Goal: Task Accomplishment & Management: Use online tool/utility

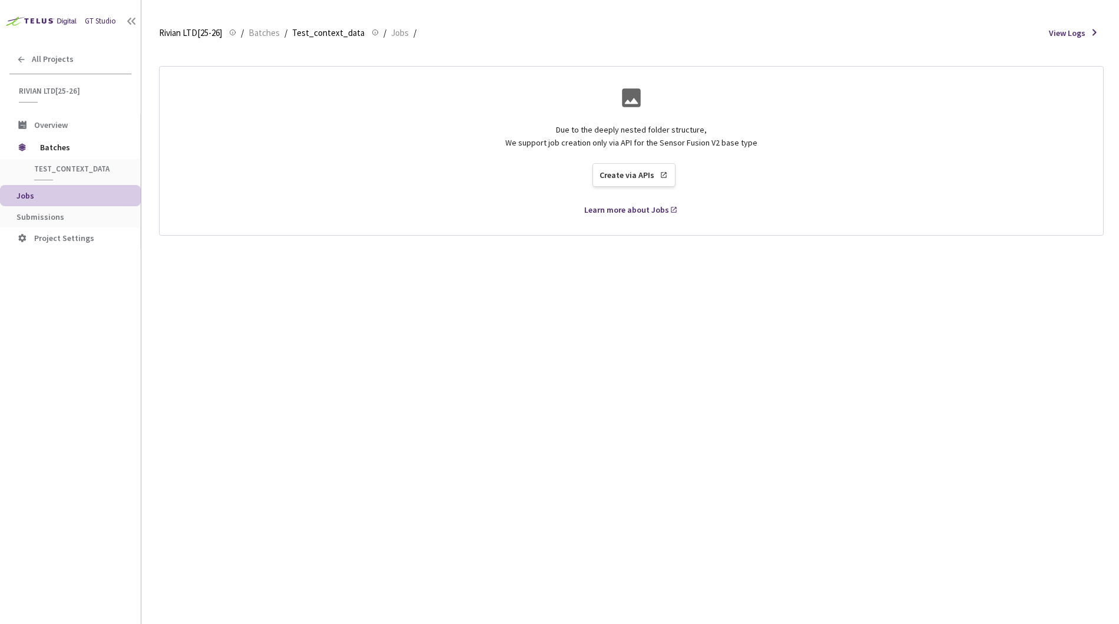
click at [104, 197] on span "Jobs" at bounding box center [73, 196] width 115 height 10
click at [95, 174] on div "Test_context_data" at bounding box center [72, 172] width 107 height 16
click at [91, 170] on span "Test_context_data" at bounding box center [77, 169] width 87 height 10
click at [90, 169] on span "Test_context_data" at bounding box center [77, 169] width 87 height 10
click at [351, 31] on span "Test_context_data" at bounding box center [328, 33] width 72 height 14
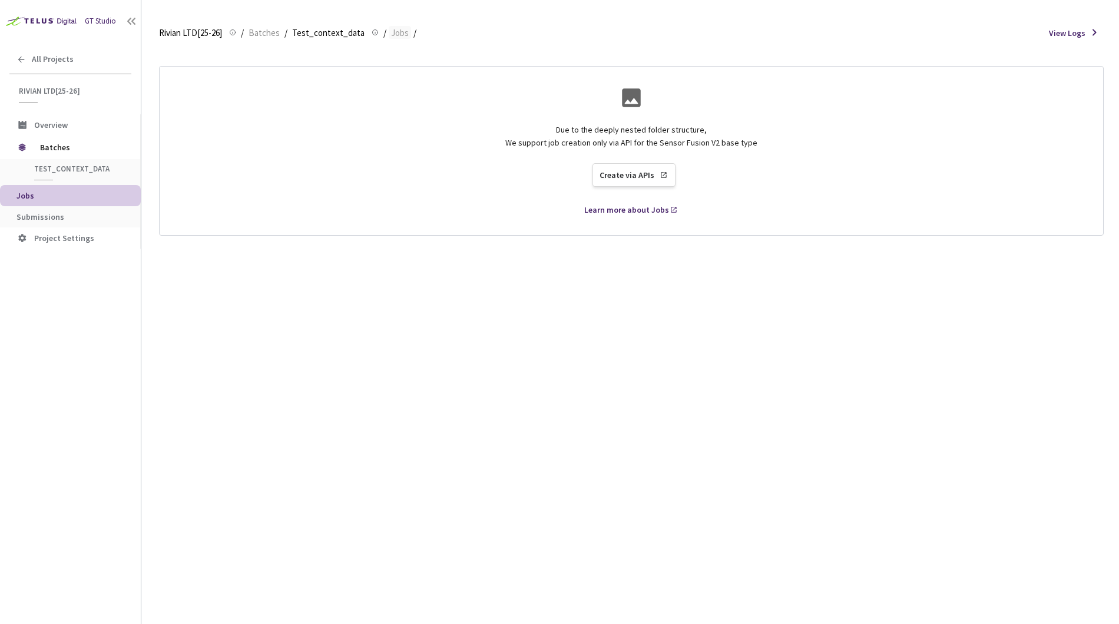
click at [392, 31] on span "Jobs" at bounding box center [400, 33] width 18 height 14
click at [665, 354] on div "Due to the deeply nested folder structure, We support job creation only via API…" at bounding box center [631, 335] width 945 height 577
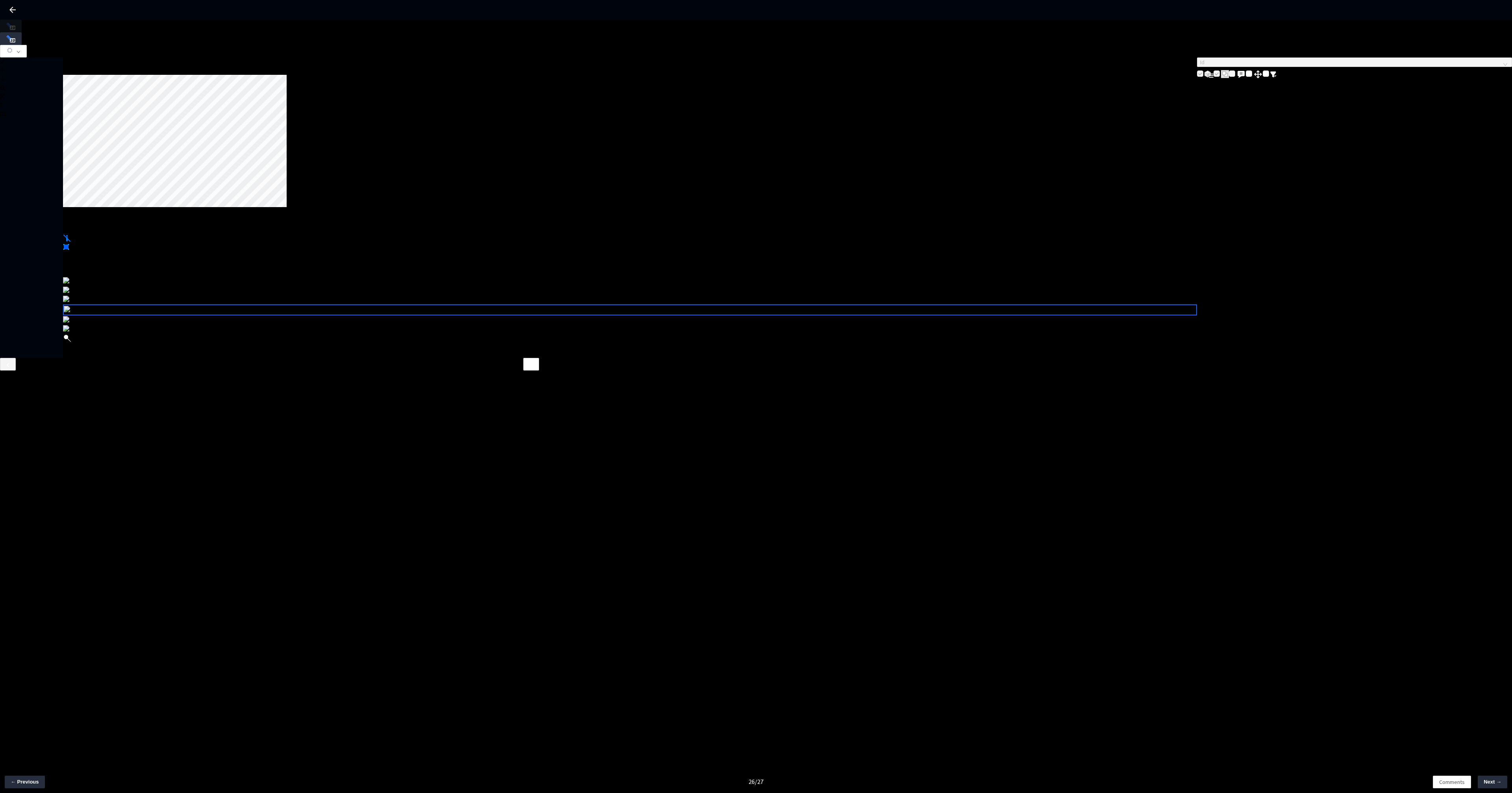
click at [63, 64] on div at bounding box center [63, 64] width 0 height 0
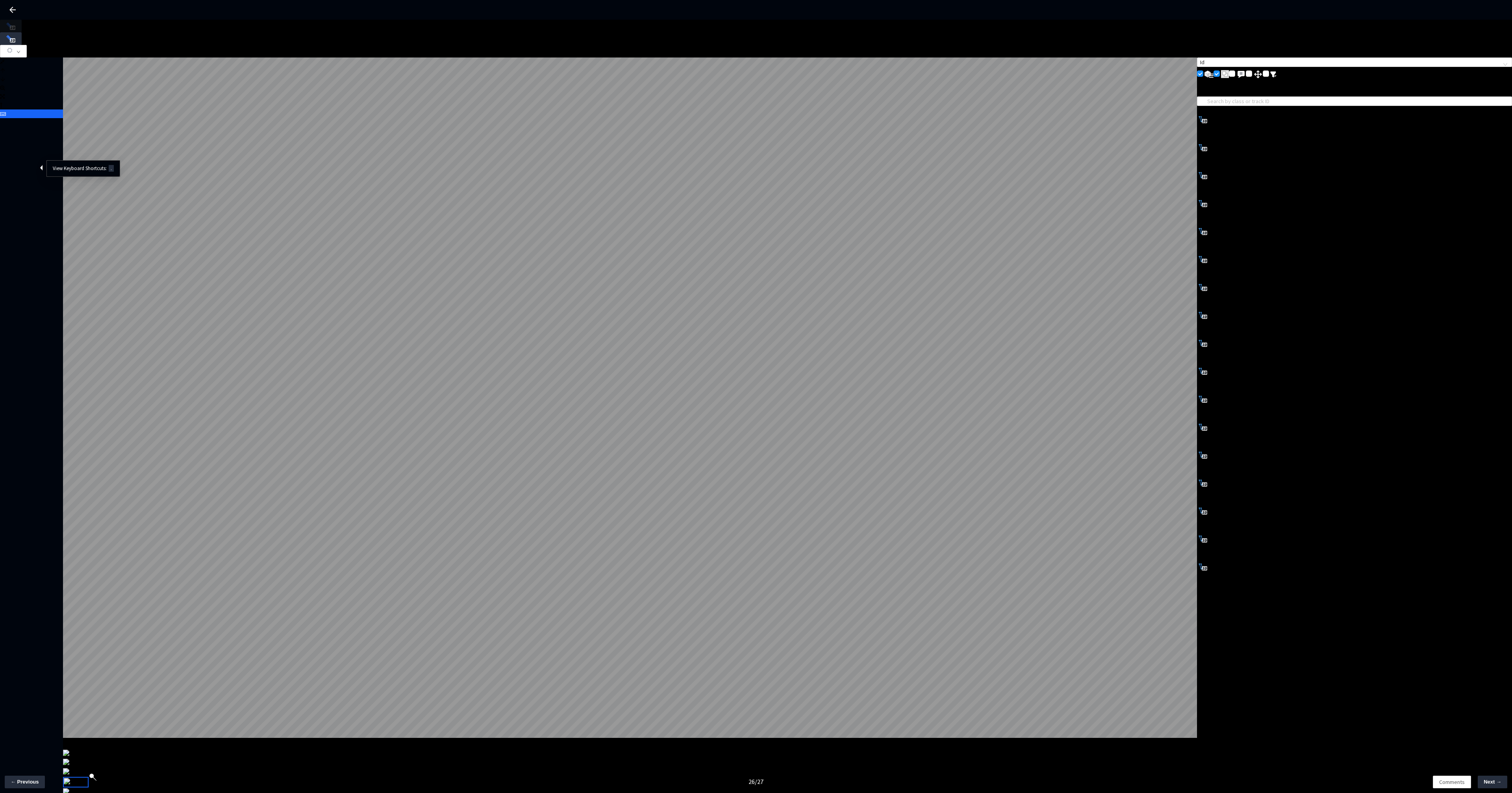
click at [6, 116] on icon at bounding box center [3, 114] width 6 height 5
click at [5, 99] on icon at bounding box center [2, 96] width 5 height 5
click at [29, 104] on div at bounding box center [31, 92] width 63 height 52
click at [55, 112] on div at bounding box center [53, 110] width 4 height 4
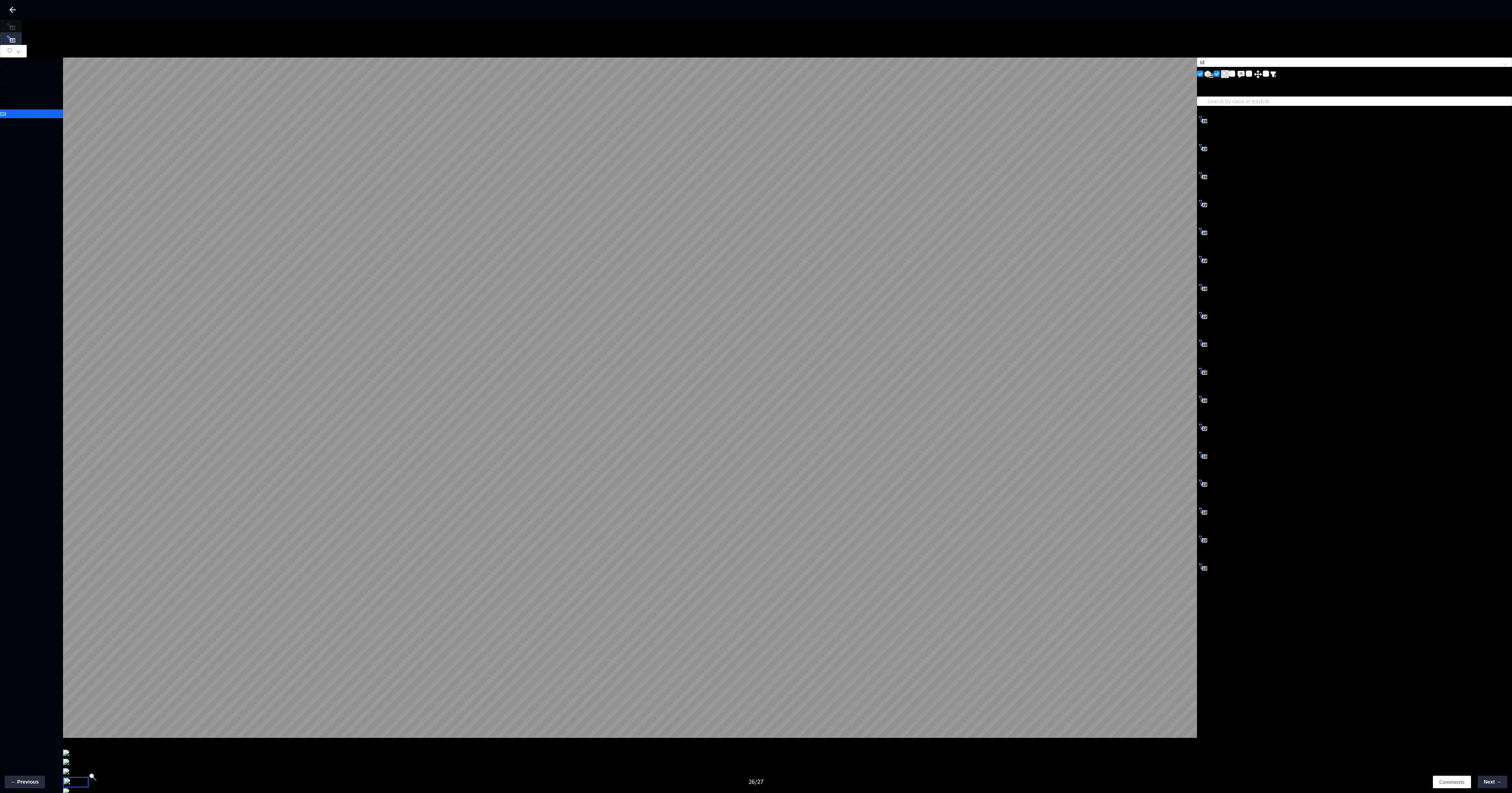
click at [21, 50] on icon "down" at bounding box center [19, 52] width 4 height 4
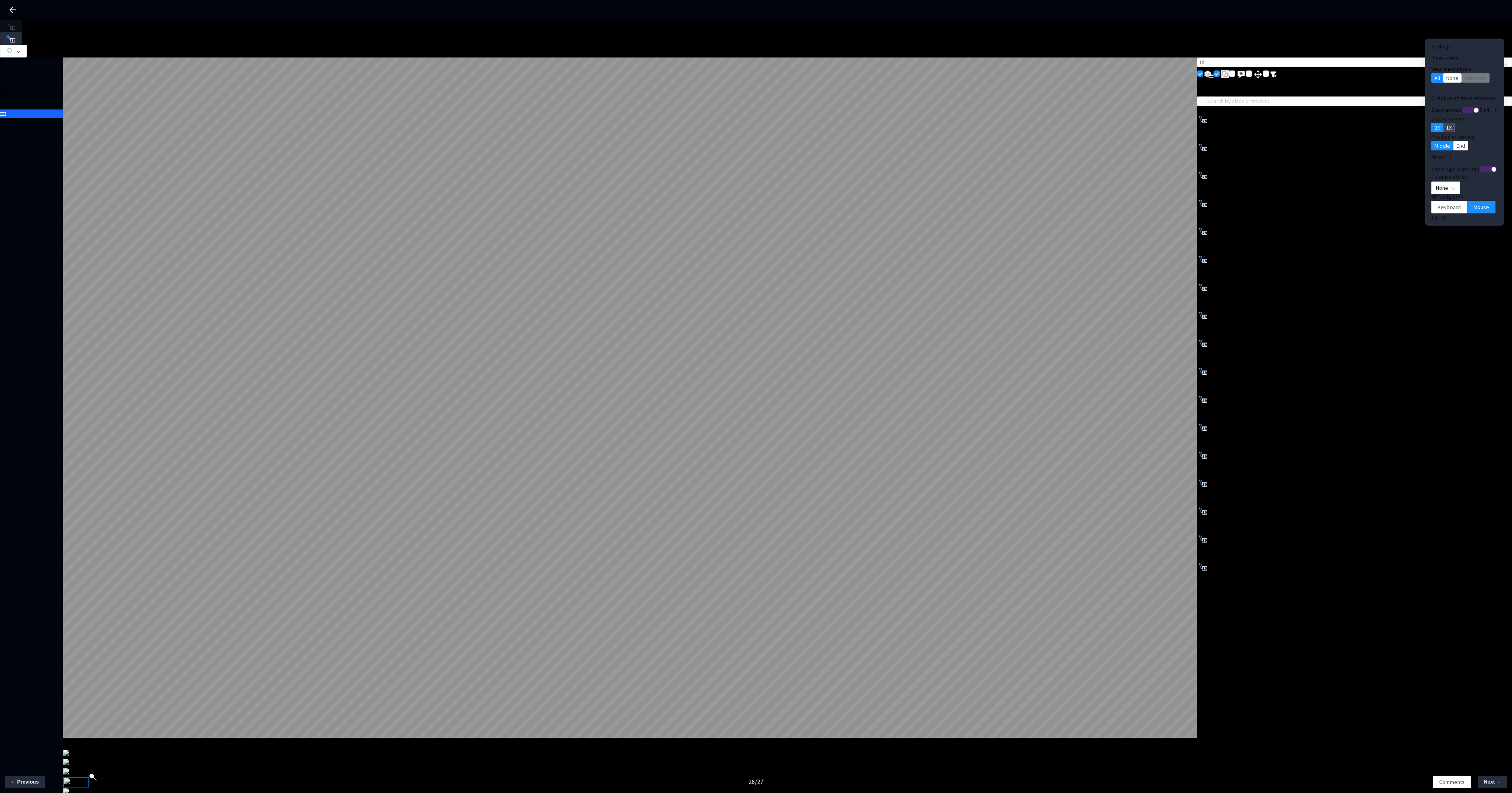
click at [1446, 123] on span "1X" at bounding box center [1449, 127] width 5 height 9
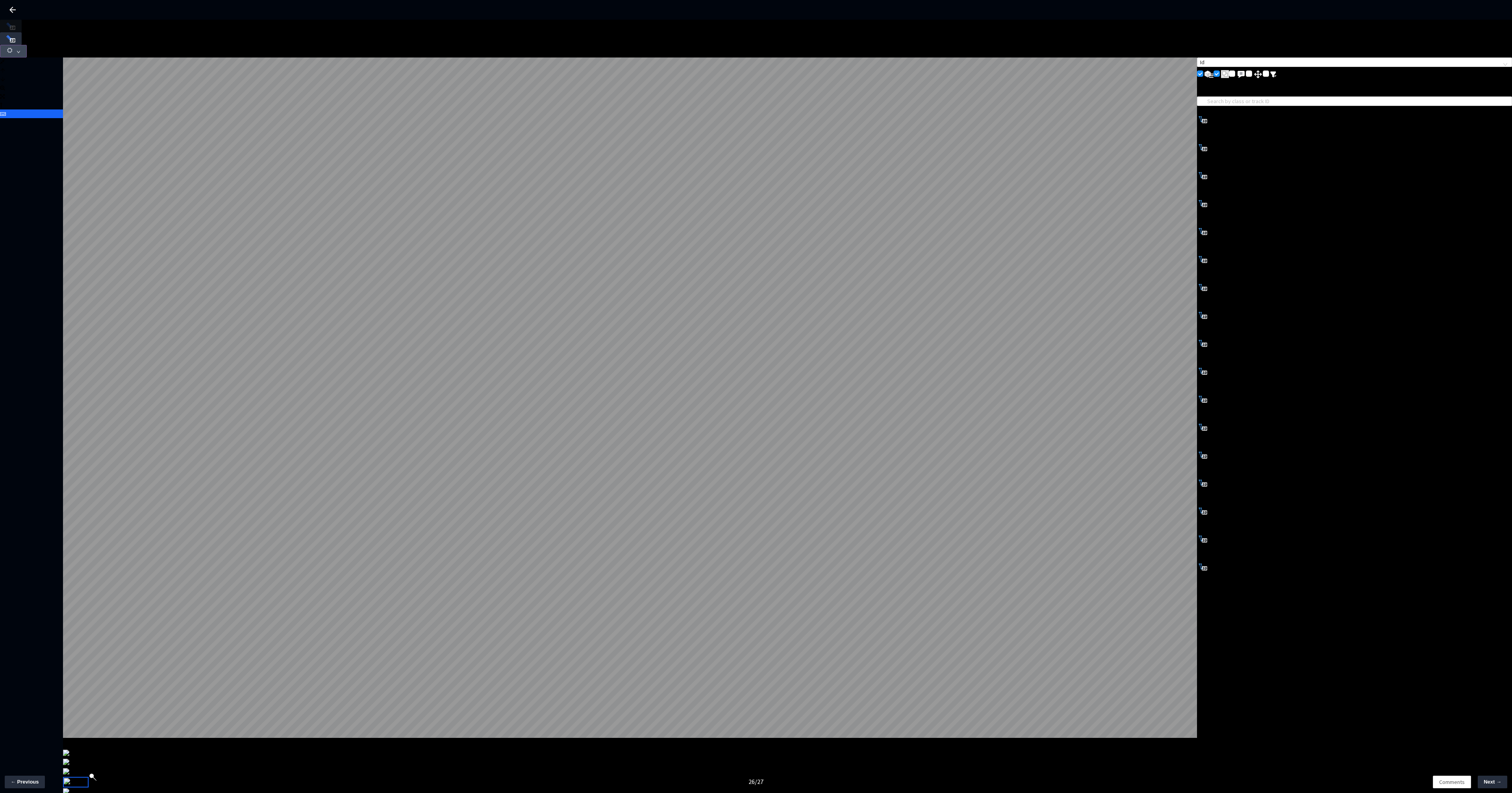
click at [13, 47] on icon "button" at bounding box center [9, 50] width 7 height 7
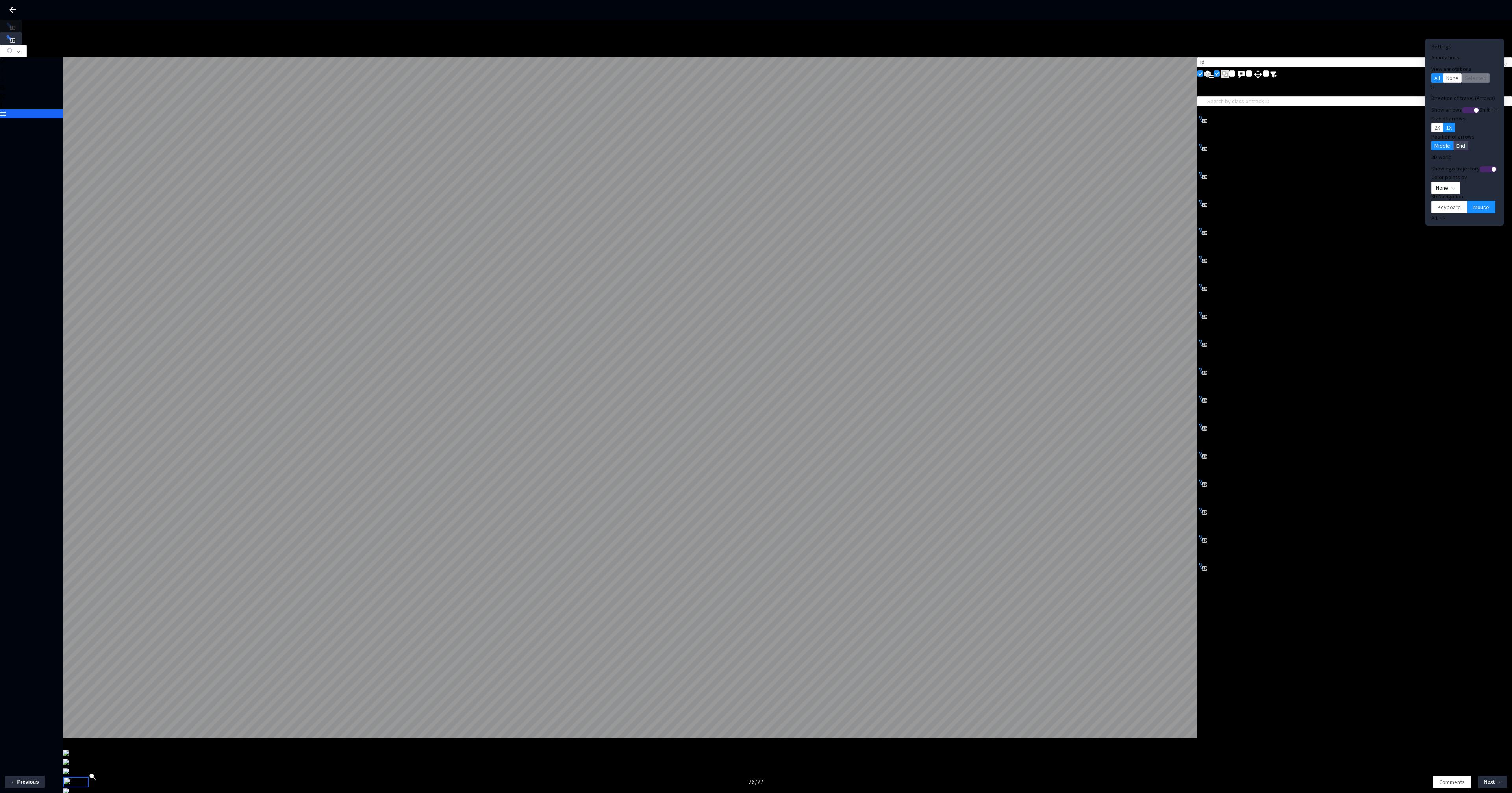
click at [1456, 141] on span "End" at bounding box center [1461, 145] width 9 height 9
click at [1434, 141] on span "Middle" at bounding box center [1442, 145] width 16 height 9
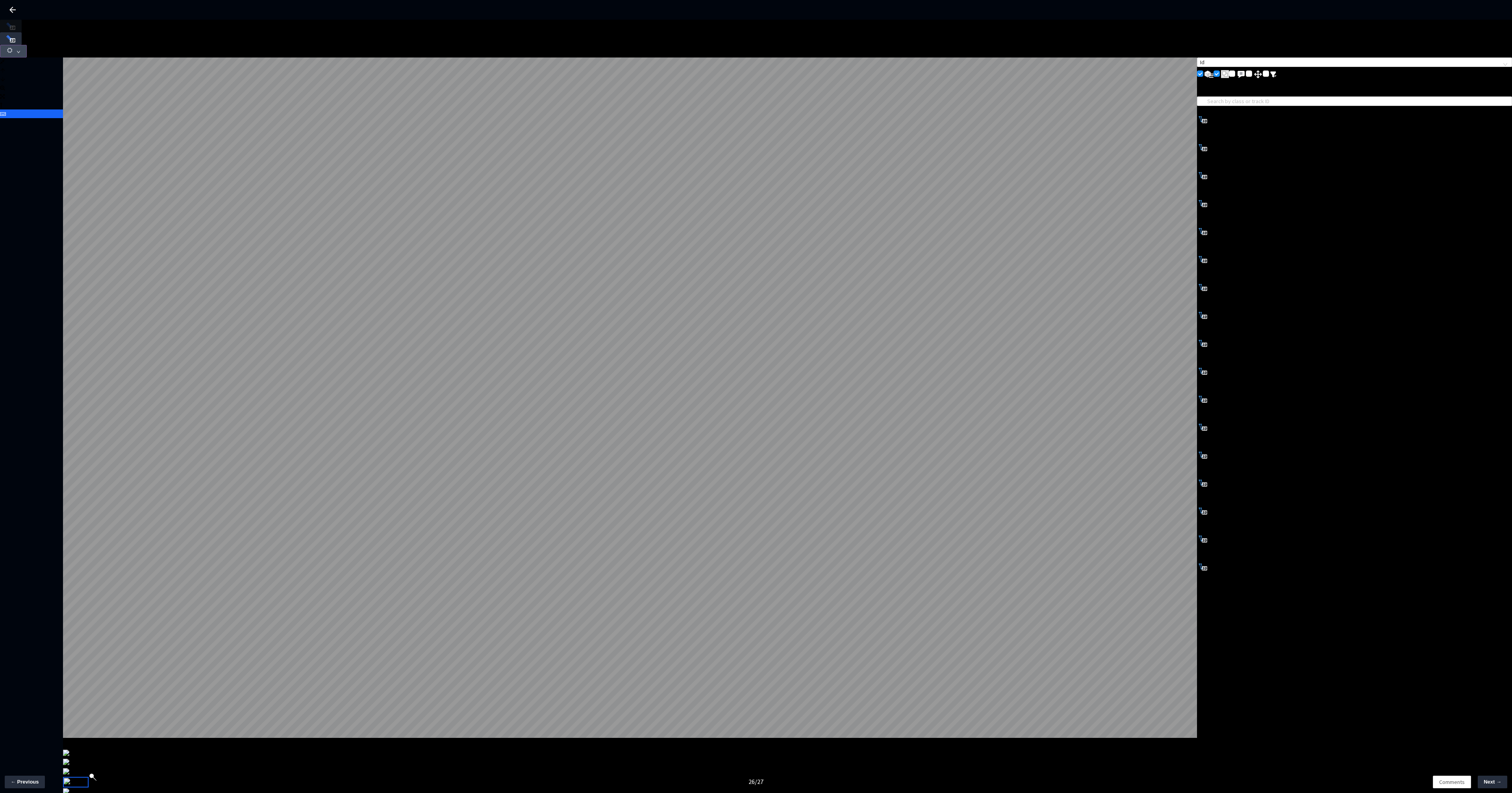
click at [27, 45] on button "button" at bounding box center [13, 51] width 27 height 13
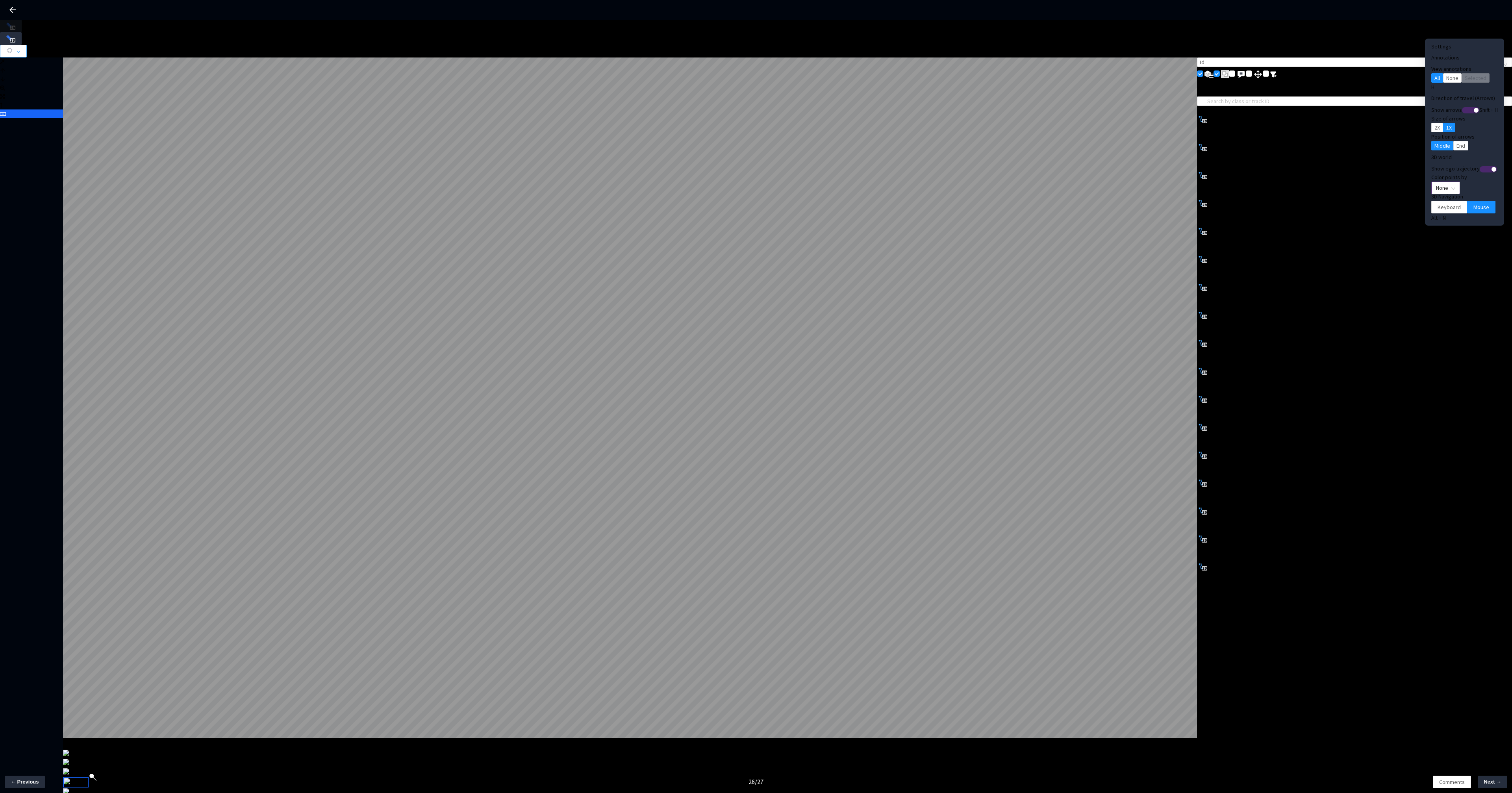
click at [1437, 182] on span "None" at bounding box center [1446, 188] width 19 height 12
click at [1429, 204] on div "Point Intensity" at bounding box center [1433, 199] width 36 height 9
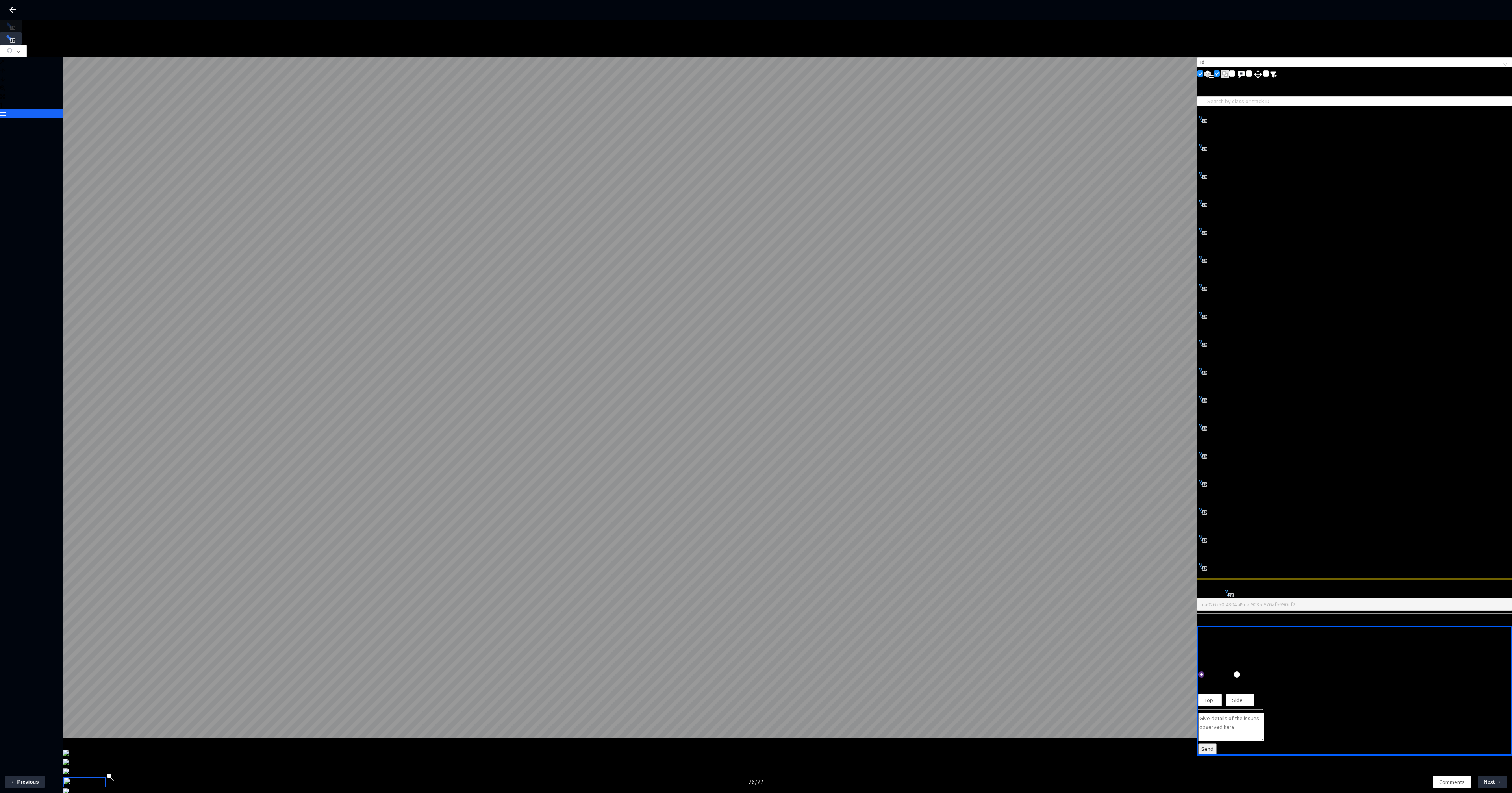
click at [683, 524] on div "Frames Aggregated: 101 L W H cam_lane_change_right 4 / 6 Id List of Annotations…" at bounding box center [756, 385] width 1512 height 731
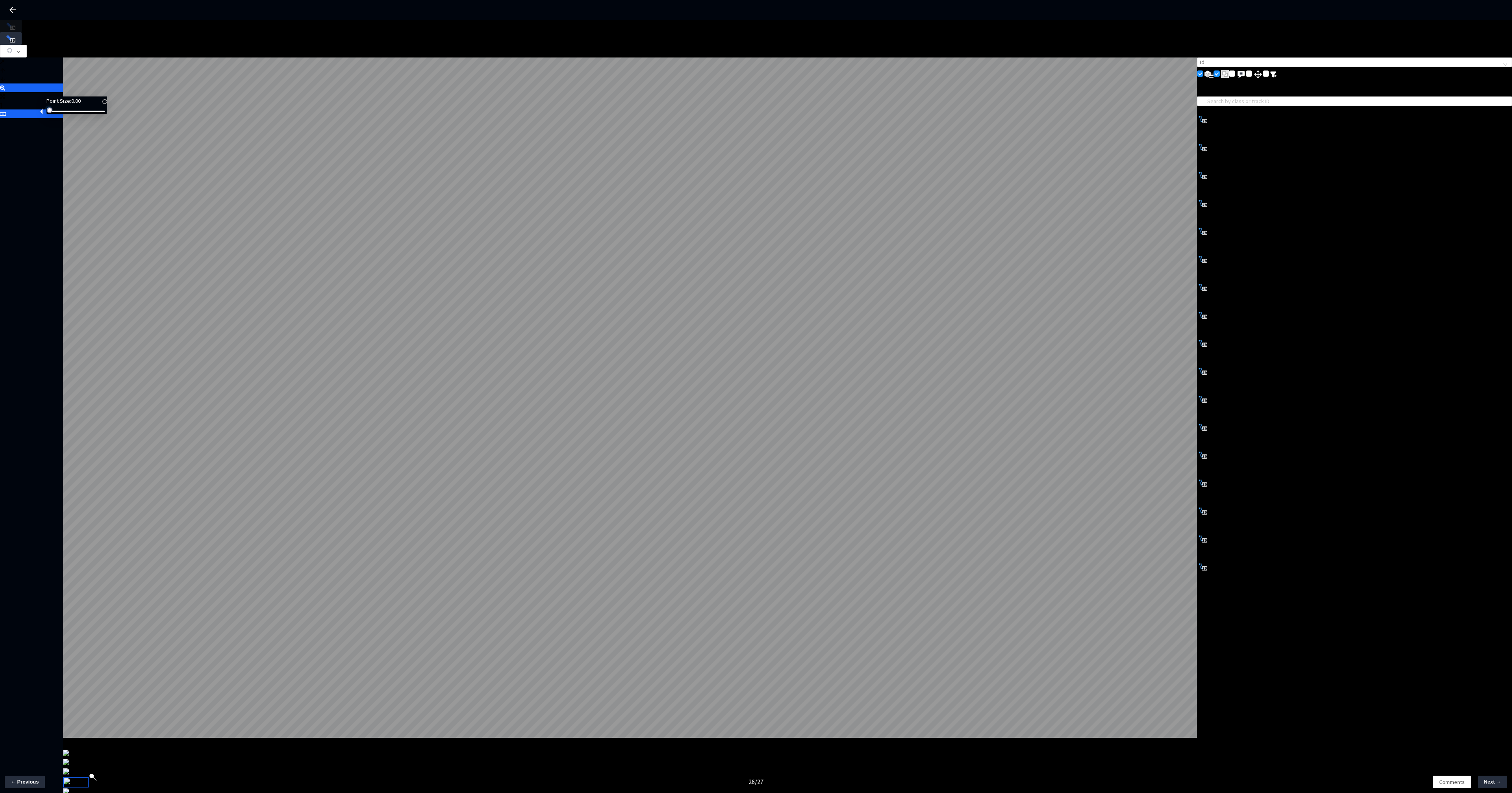
drag, startPoint x: 60, startPoint y: 118, endPoint x: 27, endPoint y: 112, distance: 33.5
click at [27, 112] on body "GT Studio All Projects Rivian LTD[25-26] Rivian LTD[25-26] Overview Batches Tes…" at bounding box center [756, 396] width 1512 height 793
click at [125, 118] on body "GT Studio All Projects Rivian LTD[25-26] Rivian LTD[25-26] Overview Batches Tes…" at bounding box center [756, 396] width 1512 height 793
click at [90, 114] on div at bounding box center [77, 111] width 56 height 5
click at [82, 112] on div at bounding box center [80, 110] width 4 height 4
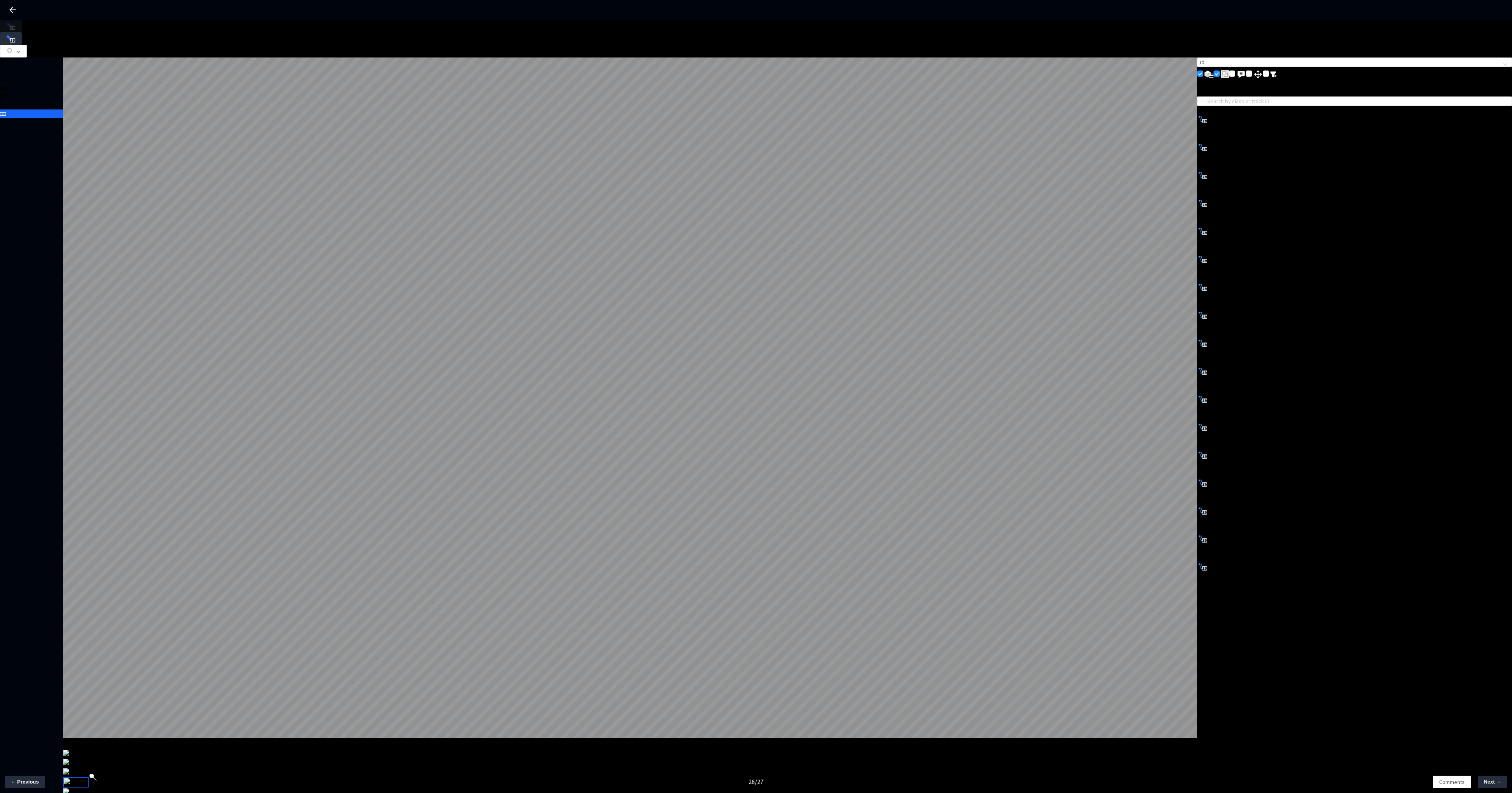
click at [70, 123] on body "GT Studio All Projects Rivian LTD[25-26] Rivian LTD[25-26] Overview Batches Tes…" at bounding box center [756, 396] width 1512 height 793
click at [32, 92] on div at bounding box center [31, 88] width 63 height 9
drag, startPoint x: 56, startPoint y: 118, endPoint x: 91, endPoint y: 115, distance: 35.1
click at [70, 112] on div at bounding box center [68, 110] width 4 height 4
click at [107, 104] on img at bounding box center [104, 101] width 5 height 5
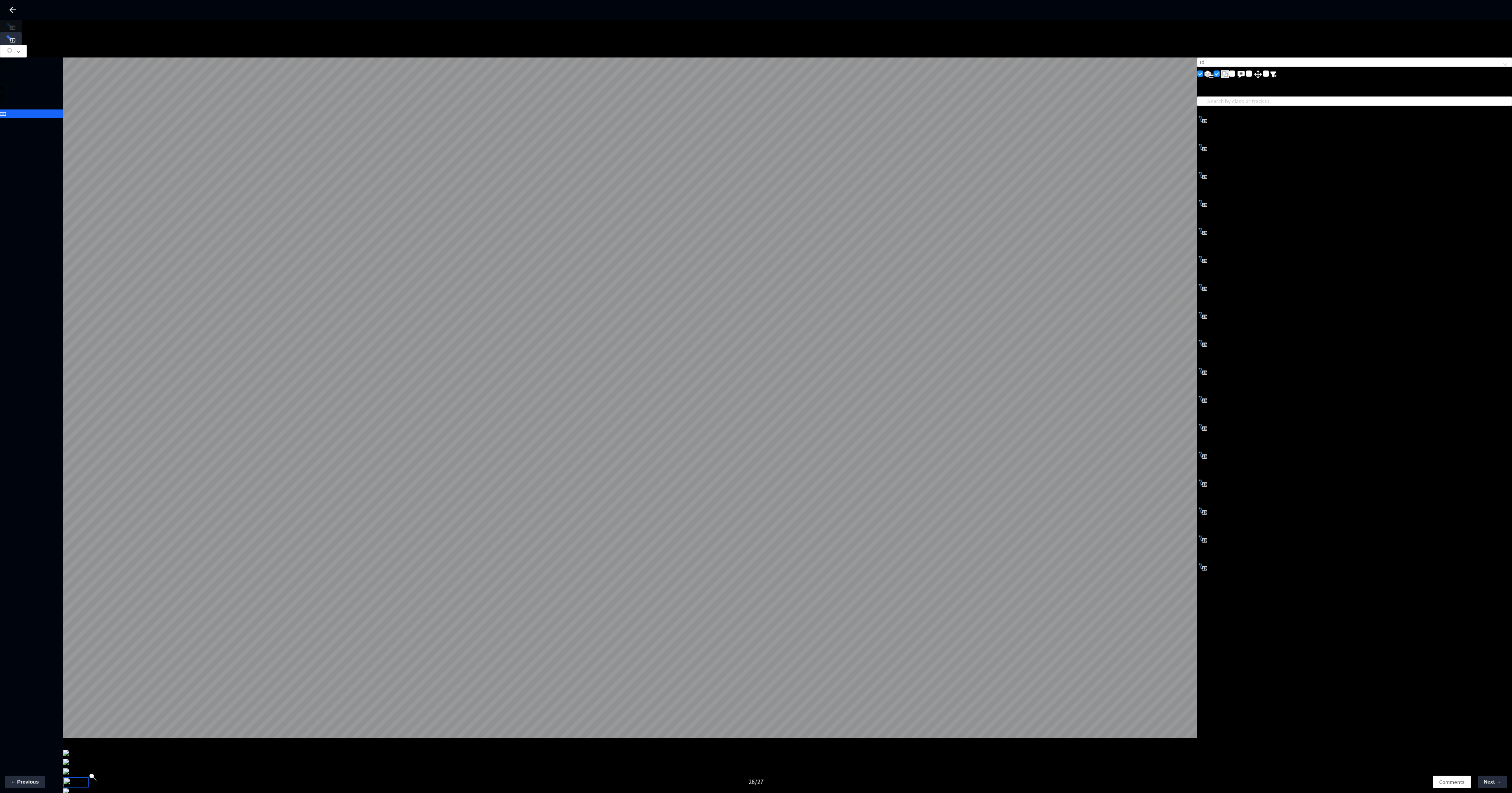
drag, startPoint x: 60, startPoint y: 116, endPoint x: 62, endPoint y: 120, distance: 4.5
click at [62, 120] on body "GT Studio All Projects Rivian LTD[25-26] Rivian LTD[25-26] Overview Batches Tes…" at bounding box center [756, 396] width 1512 height 793
click at [68, 122] on body "GT Studio All Projects Rivian LTD[25-26] Rivian LTD[25-26] Overview Batches Tes…" at bounding box center [756, 396] width 1512 height 793
click at [95, 120] on body "GT Studio All Projects Rivian LTD[25-26] Rivian LTD[25-26] Overview Batches Tes…" at bounding box center [756, 396] width 1512 height 793
drag, startPoint x: 61, startPoint y: 114, endPoint x: 105, endPoint y: 122, distance: 44.7
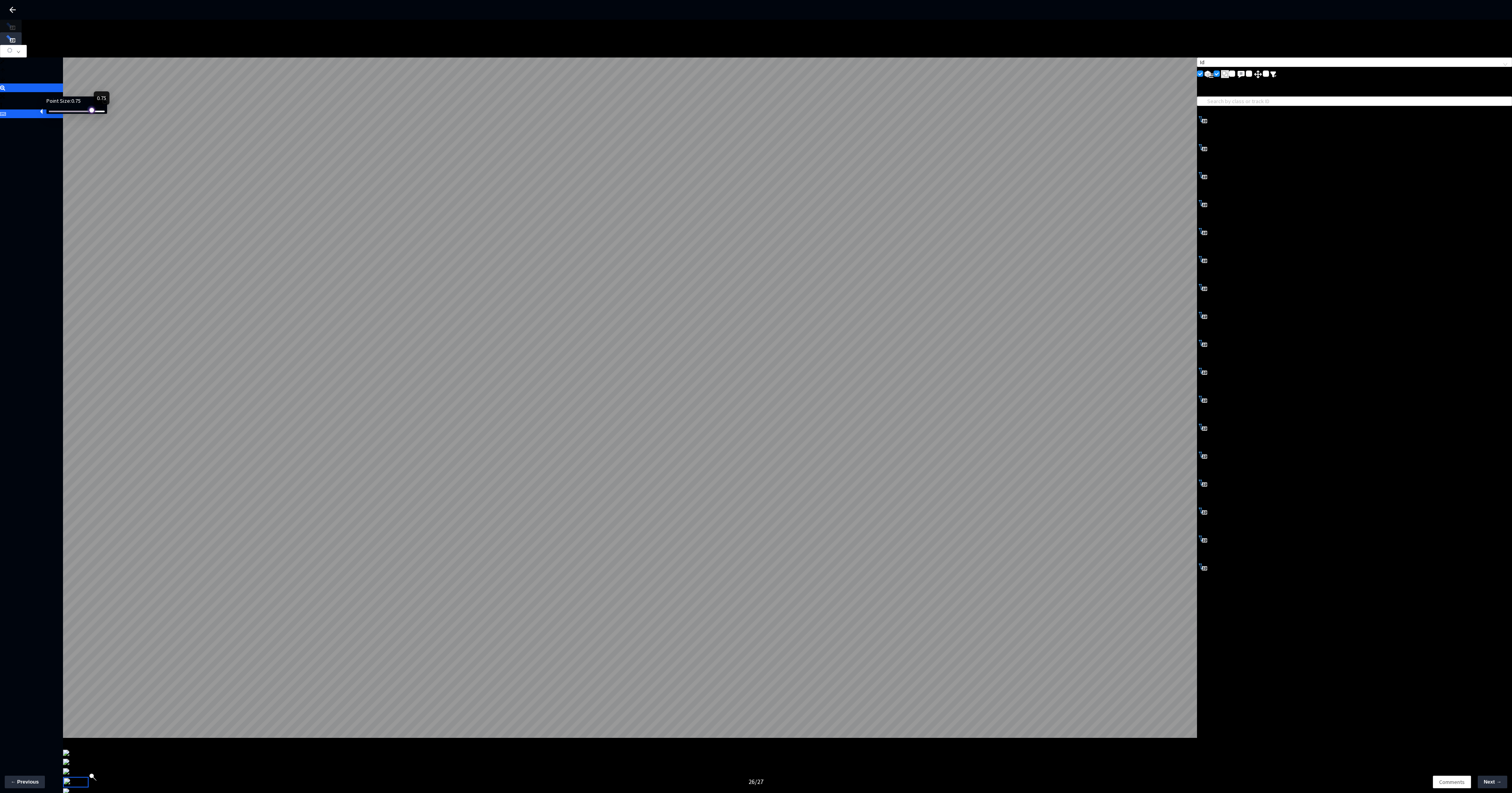
click at [102, 114] on div "Point Size: 0.75" at bounding box center [76, 105] width 61 height 17
click at [108, 126] on body "GT Studio All Projects Rivian LTD[25-26] Rivian LTD[25-26] Overview Batches Tes…" at bounding box center [756, 396] width 1512 height 793
drag, startPoint x: 68, startPoint y: 115, endPoint x: 91, endPoint y: 121, distance: 23.8
click at [91, 114] on div "Point Size: 0.59" at bounding box center [76, 105] width 61 height 17
drag, startPoint x: 93, startPoint y: 114, endPoint x: 107, endPoint y: 124, distance: 17.2
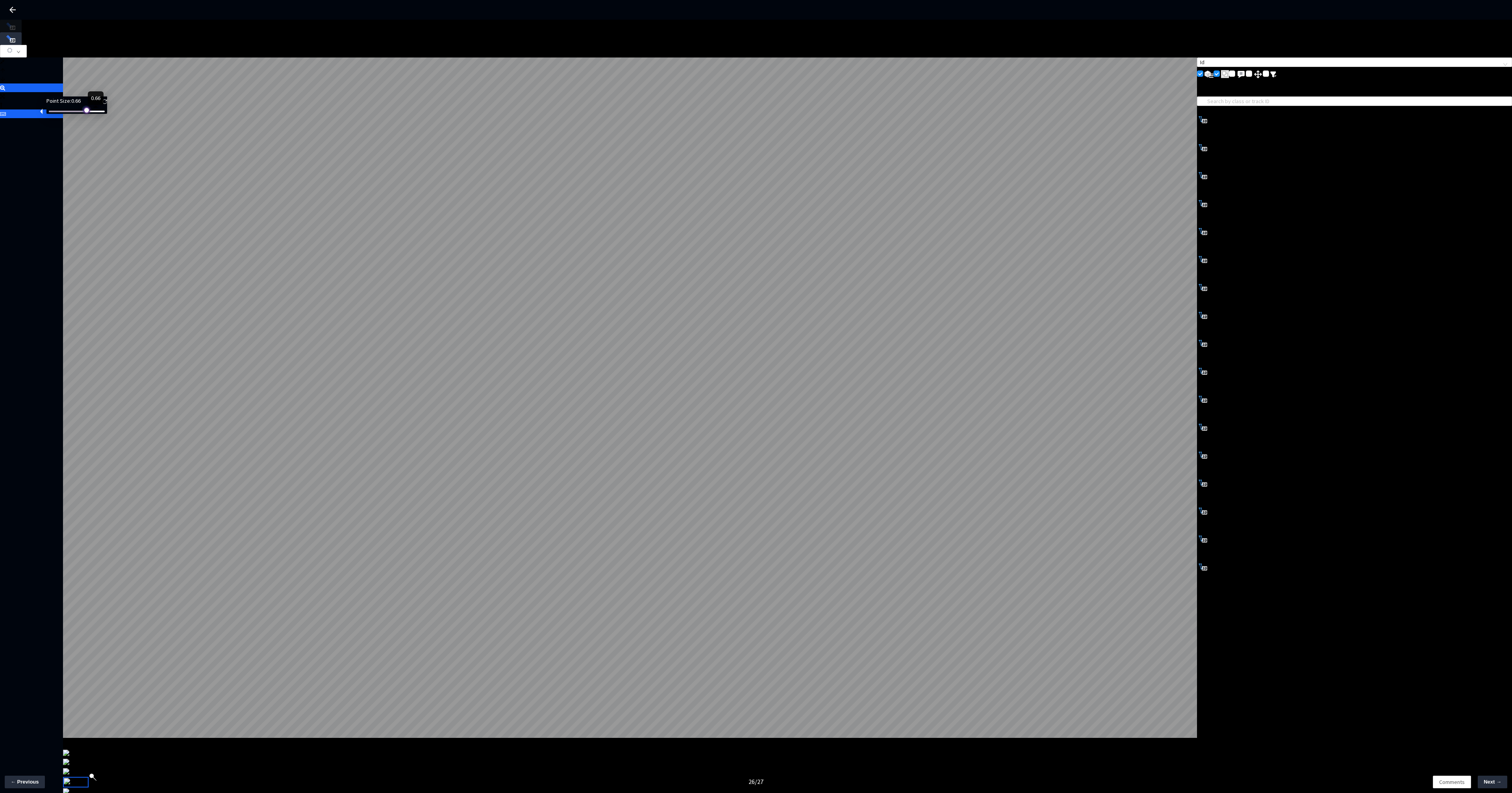
click at [88, 112] on div at bounding box center [86, 110] width 4 height 4
click at [79, 127] on body "GT Studio All Projects Rivian LTD[25-26] Rivian LTD[25-26] Overview Batches Tes…" at bounding box center [756, 396] width 1512 height 793
drag, startPoint x: 63, startPoint y: 111, endPoint x: 62, endPoint y: 115, distance: 4.1
click at [64, 113] on div "Point Size: 0.00" at bounding box center [76, 105] width 61 height 17
drag, startPoint x: 60, startPoint y: 116, endPoint x: 77, endPoint y: 123, distance: 18.4
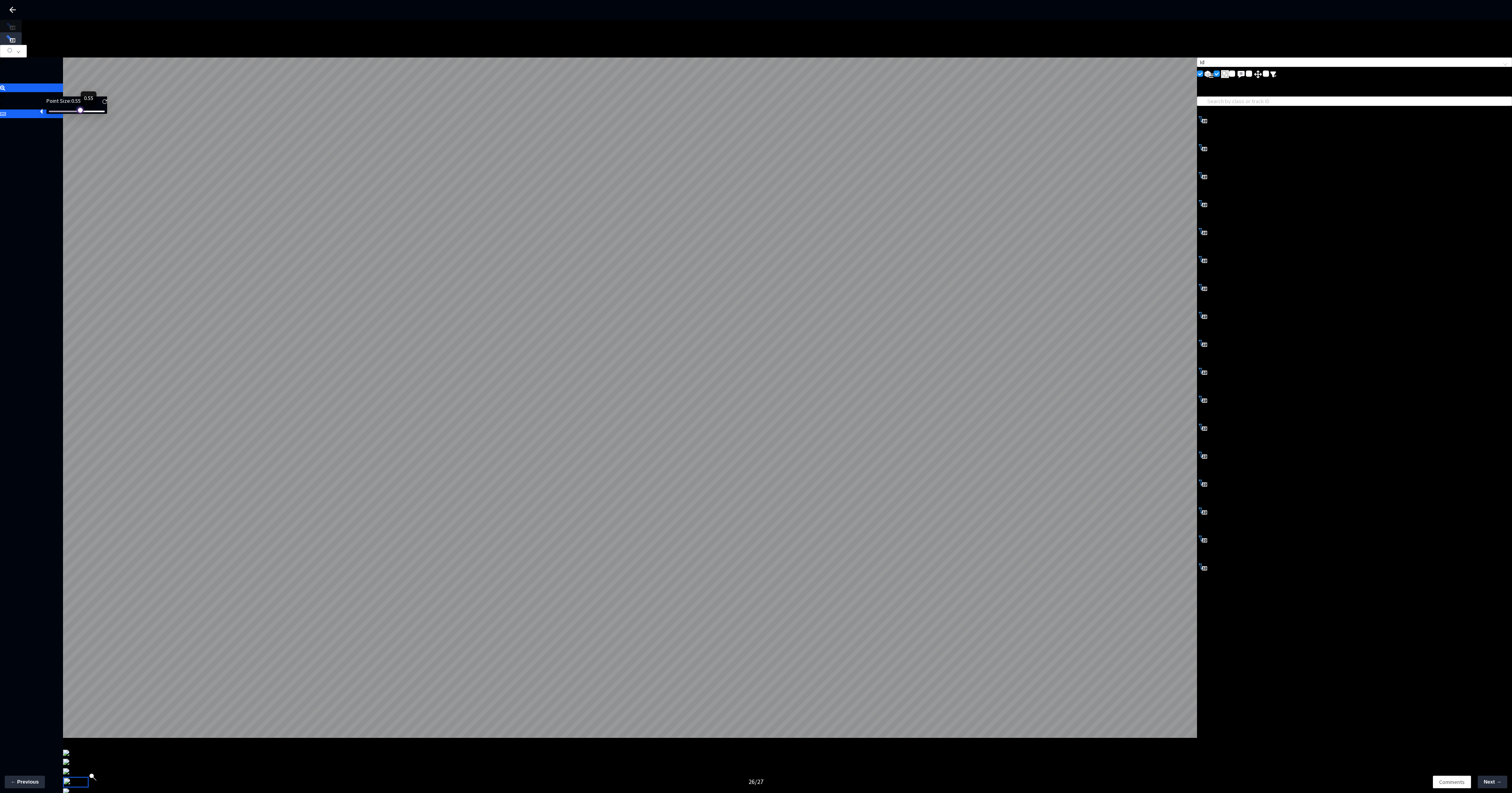
click at [88, 114] on div "Point Size: 0.55" at bounding box center [76, 105] width 61 height 17
drag, startPoint x: 79, startPoint y: 116, endPoint x: 82, endPoint y: 125, distance: 9.5
click at [80, 114] on div "Point Size: 0.43" at bounding box center [76, 105] width 61 height 17
drag, startPoint x: 74, startPoint y: 114, endPoint x: 55, endPoint y: 115, distance: 19.0
click at [55, 114] on div at bounding box center [77, 111] width 56 height 5
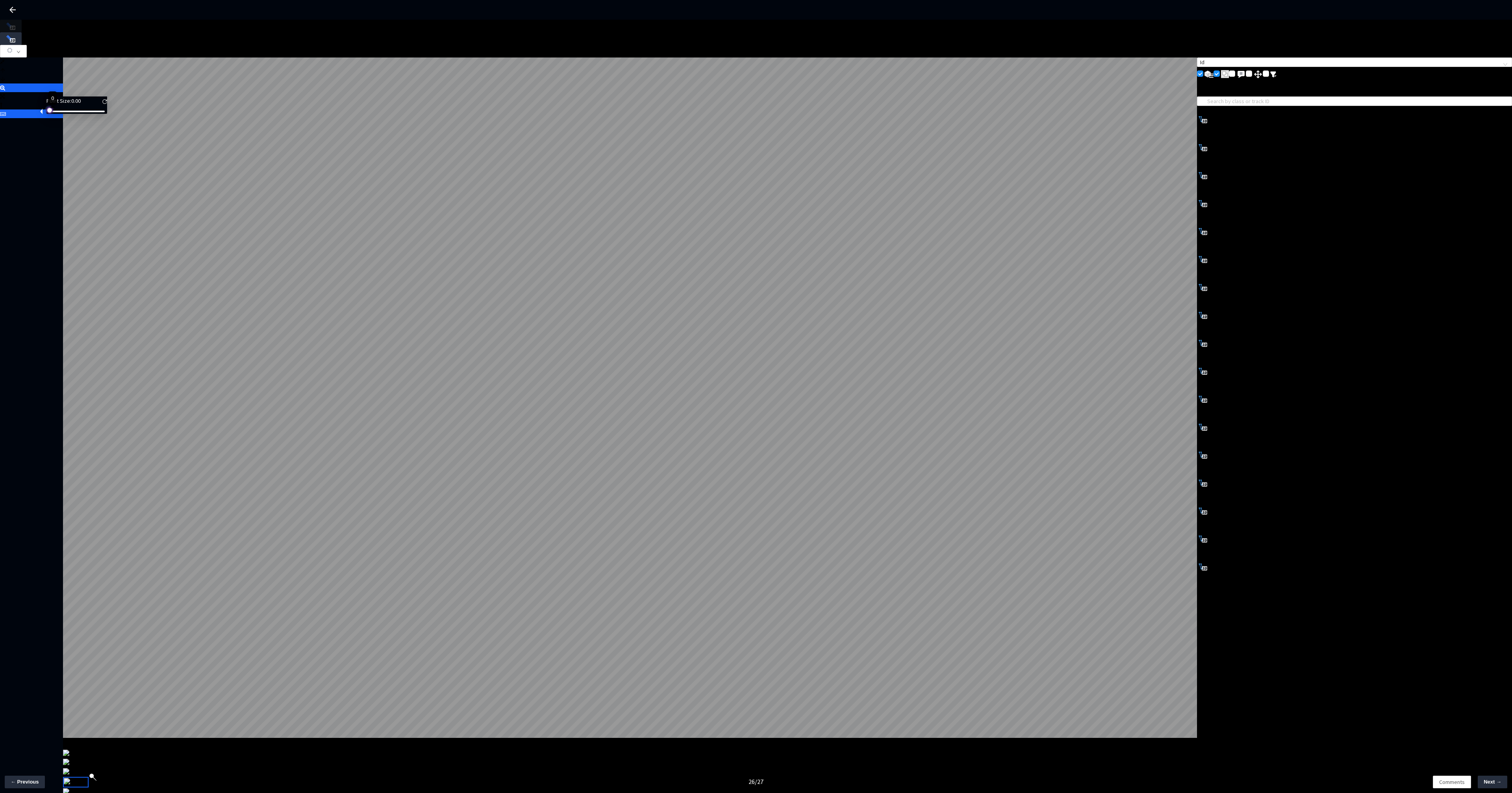
drag, startPoint x: 57, startPoint y: 118, endPoint x: 60, endPoint y: 130, distance: 12.4
click at [46, 126] on body "GT Studio All Projects Rivian LTD[25-26] Rivian LTD[25-26] Overview Batches Tes…" at bounding box center [756, 396] width 1512 height 793
drag, startPoint x: 56, startPoint y: 118, endPoint x: 49, endPoint y: 125, distance: 9.9
click at [49, 114] on div "Point Size: 0.00" at bounding box center [76, 105] width 61 height 17
drag, startPoint x: 58, startPoint y: 116, endPoint x: 116, endPoint y: 119, distance: 58.1
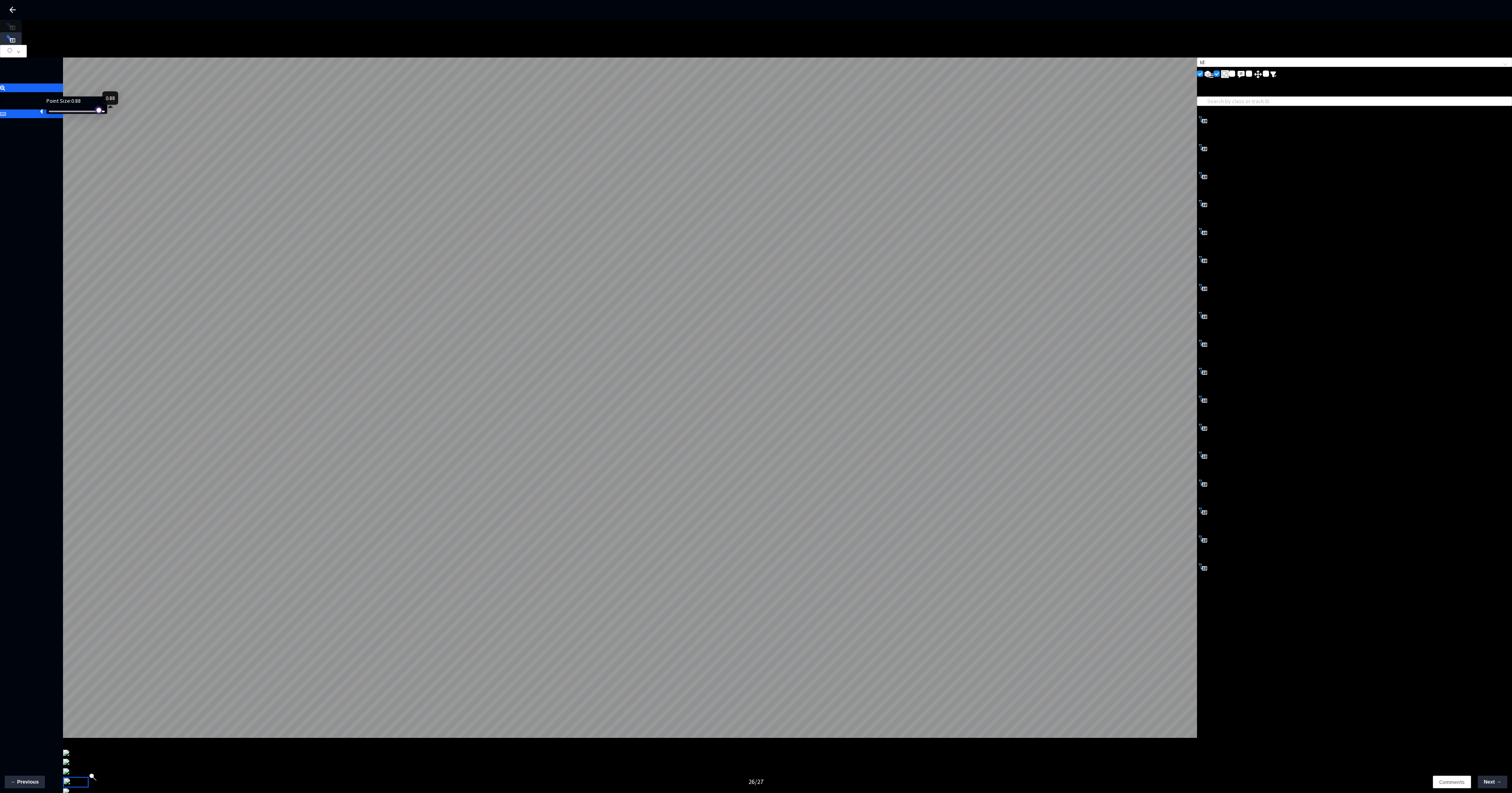
click at [107, 114] on div "Point Size: 0.88" at bounding box center [76, 105] width 61 height 17
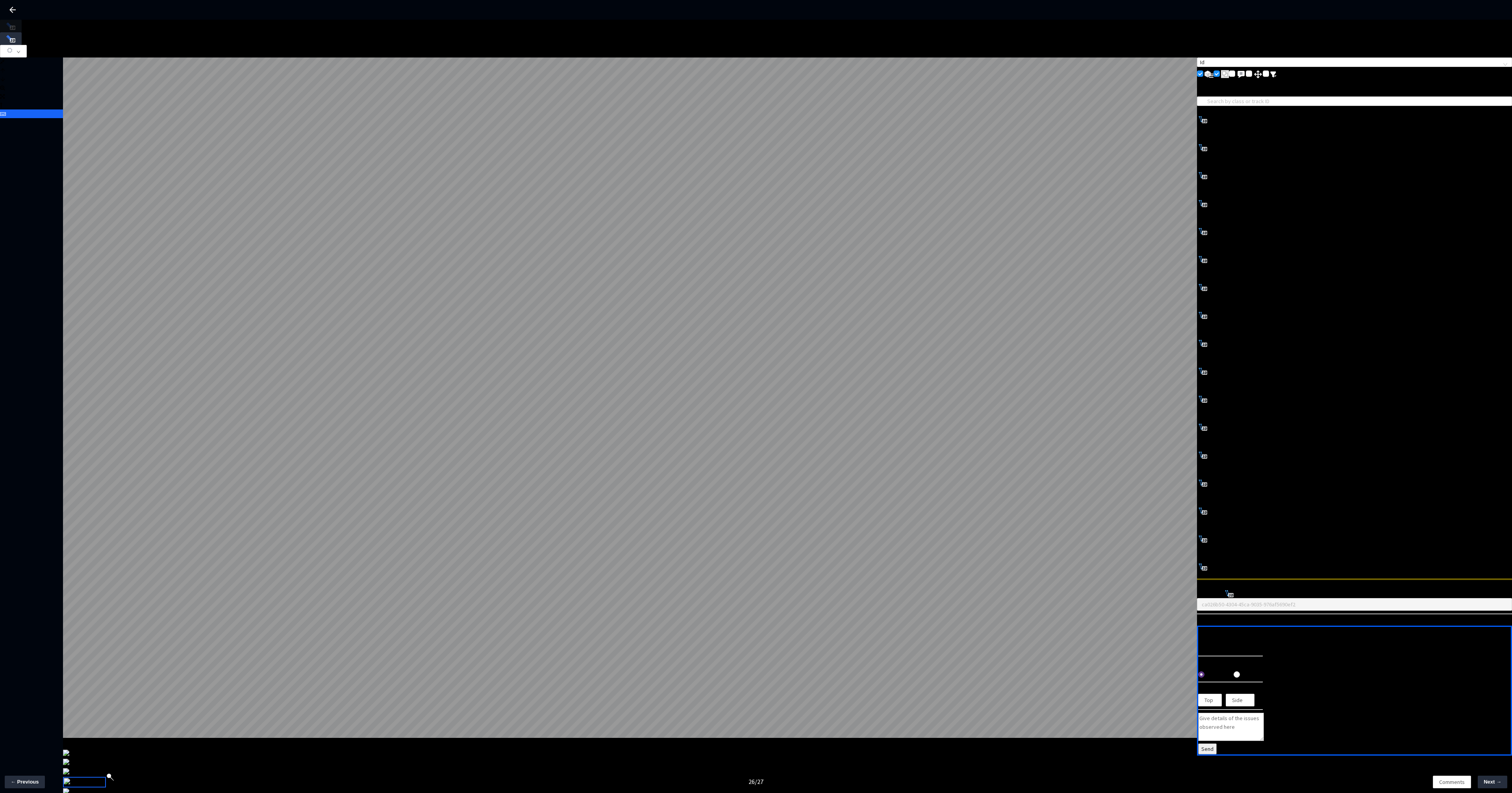
drag, startPoint x: 10, startPoint y: 233, endPoint x: 43, endPoint y: 154, distance: 85.6
click at [10, 232] on div at bounding box center [31, 432] width 63 height 749
click at [5, 90] on icon at bounding box center [3, 88] width 5 height 5
drag, startPoint x: 110, startPoint y: 116, endPoint x: 114, endPoint y: 109, distance: 8.1
click at [72, 112] on div at bounding box center [70, 110] width 4 height 4
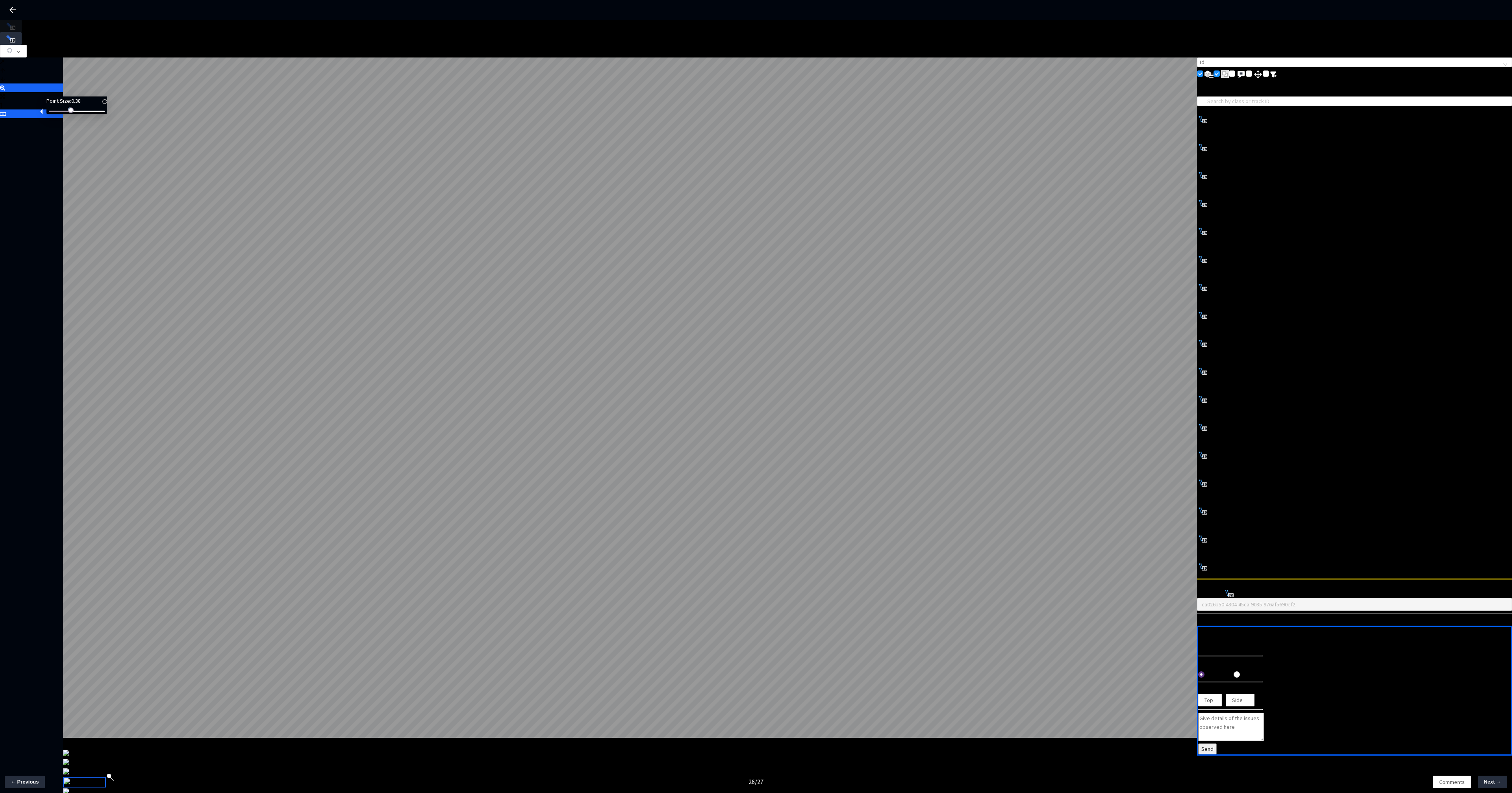
click at [107, 104] on img at bounding box center [104, 101] width 5 height 5
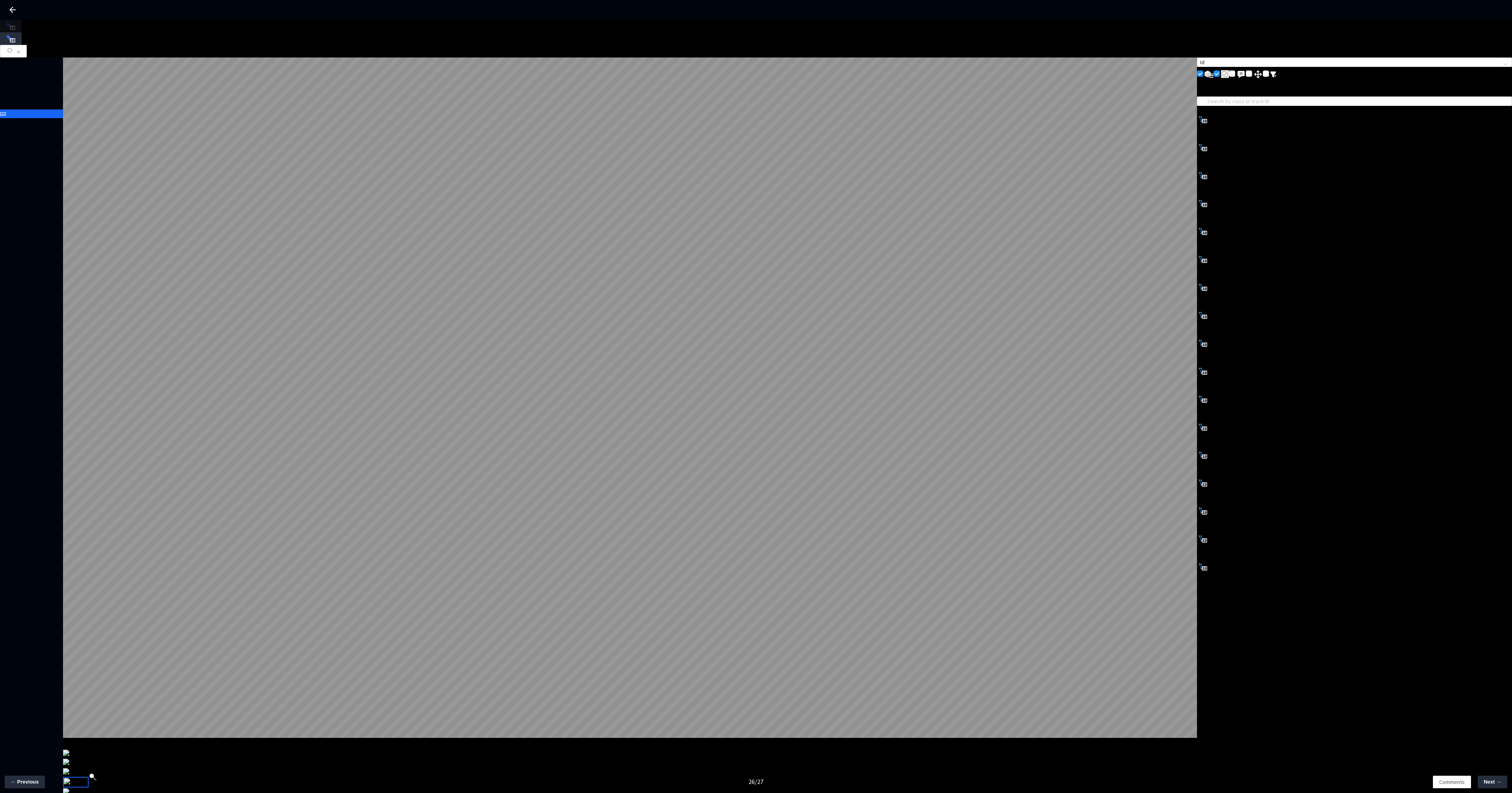
drag, startPoint x: 1267, startPoint y: 26, endPoint x: 1265, endPoint y: 33, distance: 7.3
click at [1267, 26] on div at bounding box center [756, 38] width 1512 height 38
